Goal: Task Accomplishment & Management: Complete application form

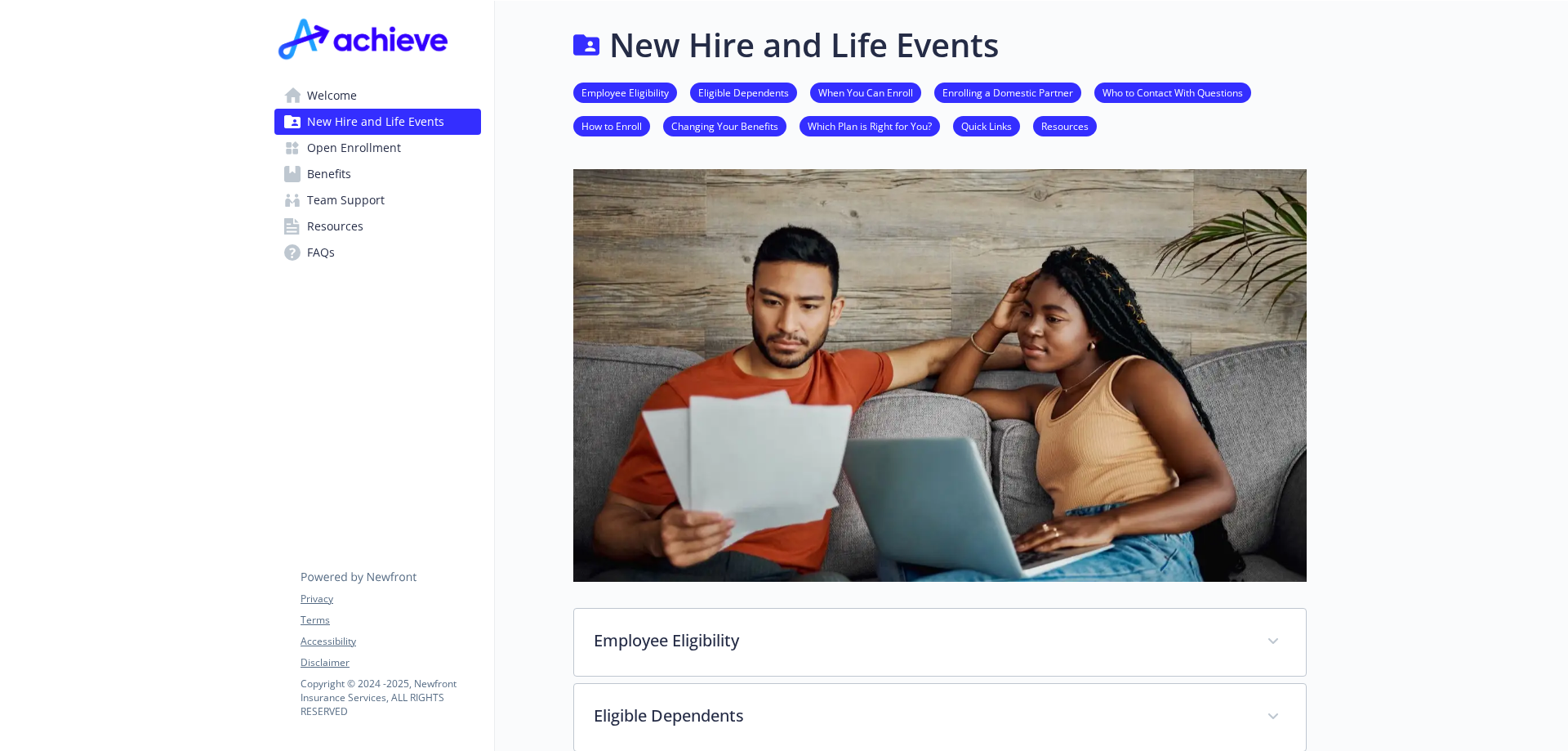
scroll to position [409, 0]
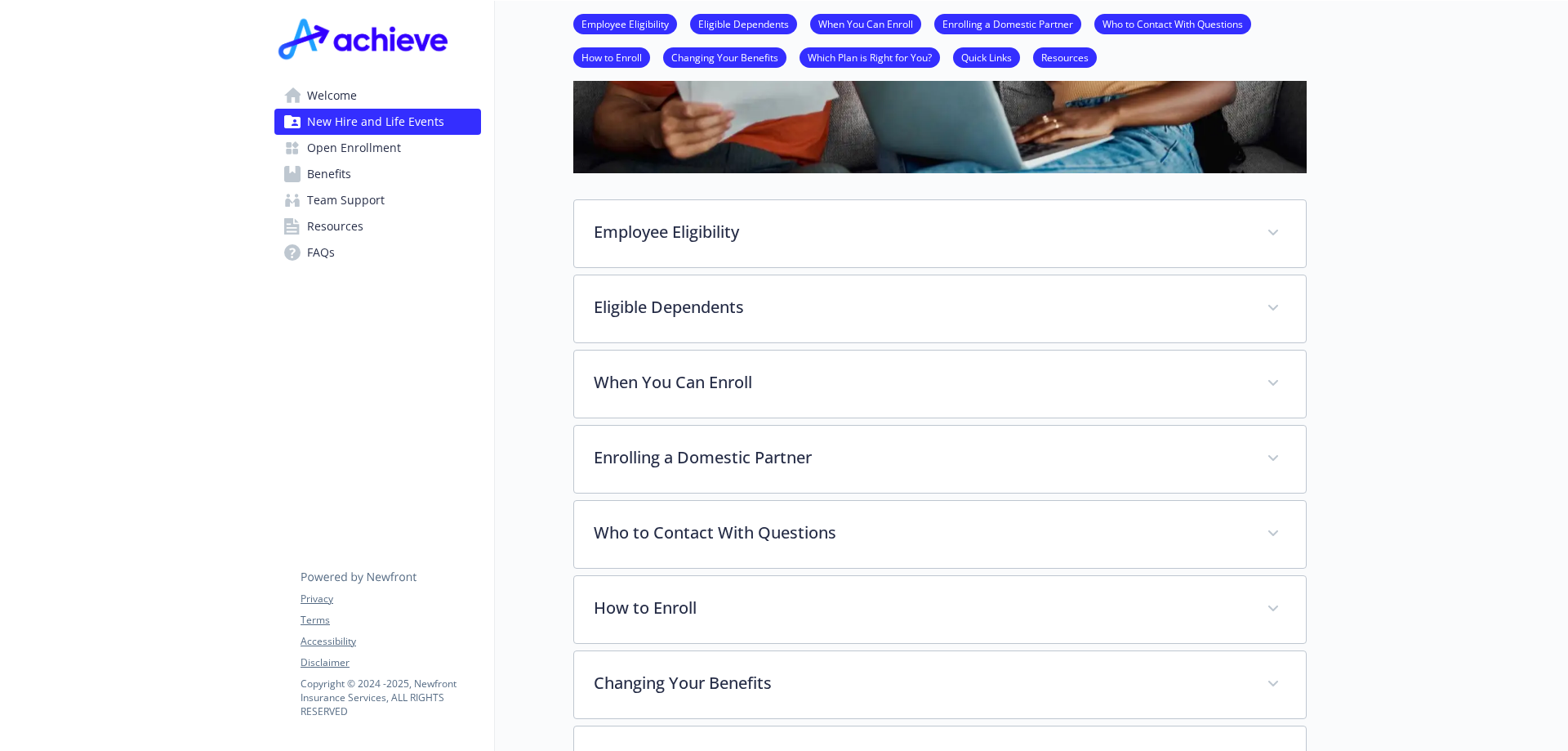
click at [325, 115] on span "New Hire and Life Events" at bounding box center [375, 121] width 137 height 26
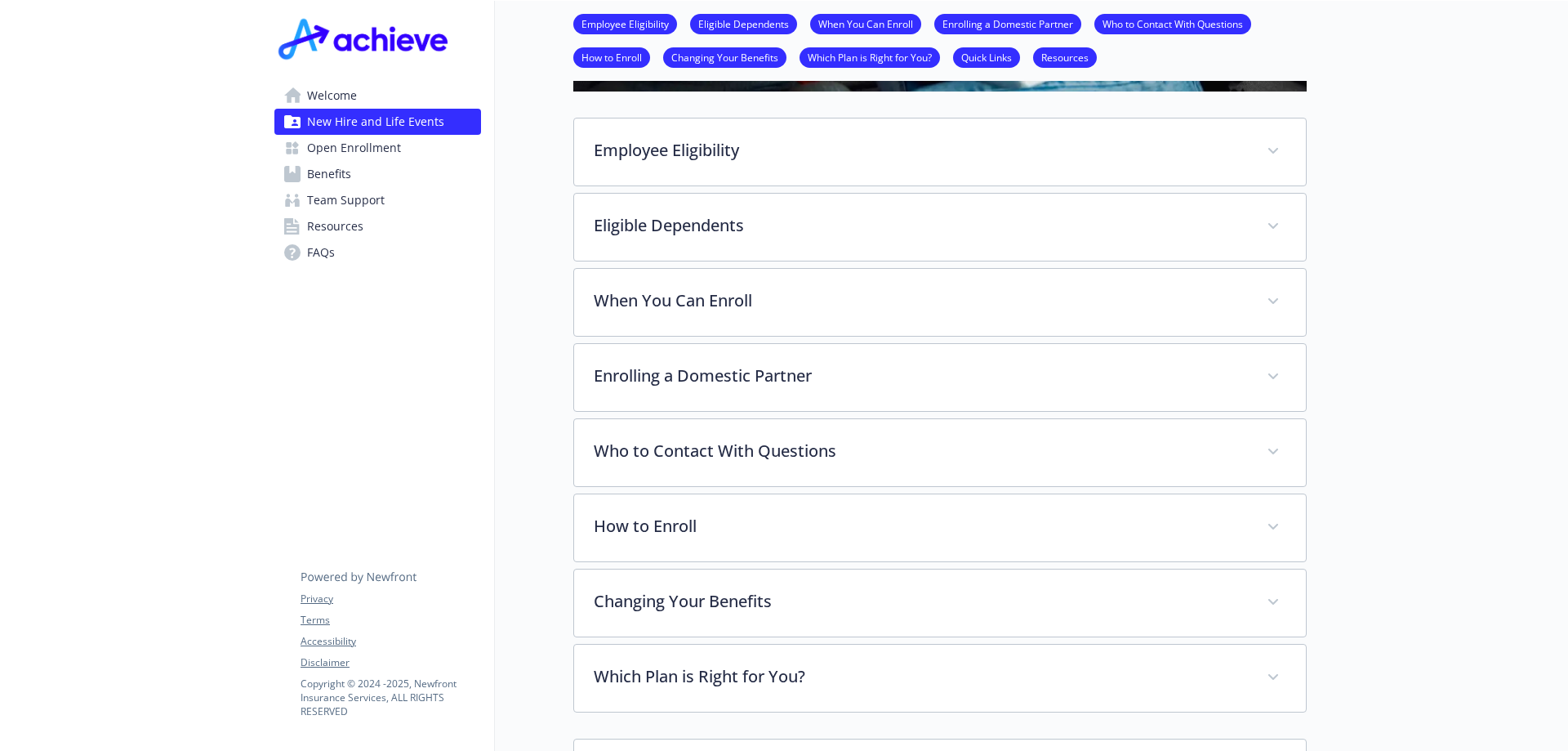
scroll to position [0, 0]
